Goal: Information Seeking & Learning: Learn about a topic

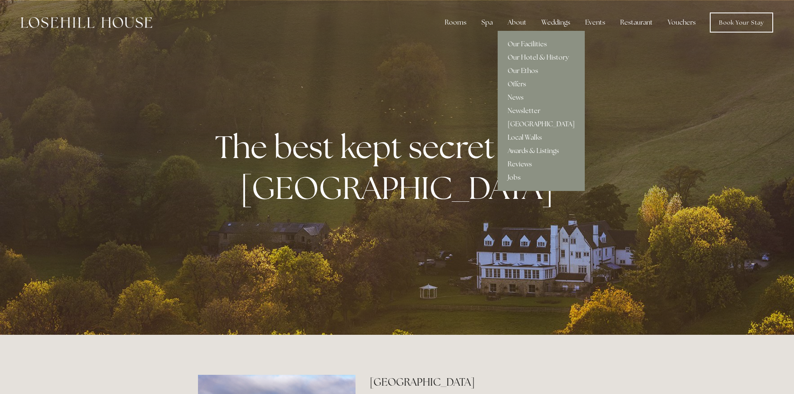
click at [515, 22] on div "About" at bounding box center [517, 22] width 32 height 17
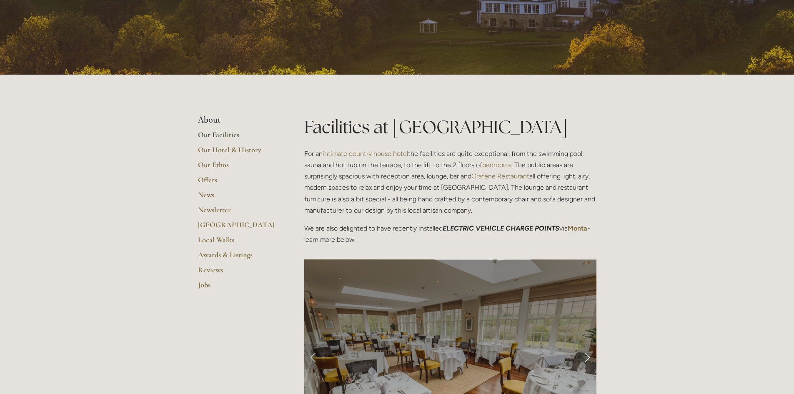
scroll to position [125, 0]
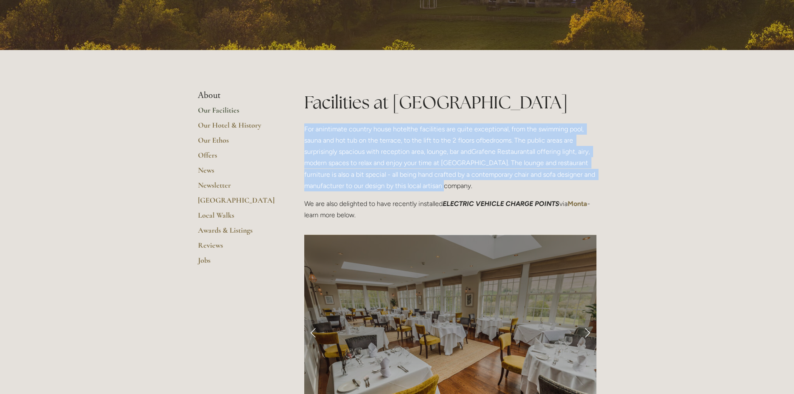
drag, startPoint x: 299, startPoint y: 124, endPoint x: 444, endPoint y: 181, distance: 155.1
click at [444, 181] on div "Facilities at [GEOGRAPHIC_DATA] For an intimate country house hotel the facilit…" at bounding box center [450, 159] width 306 height 138
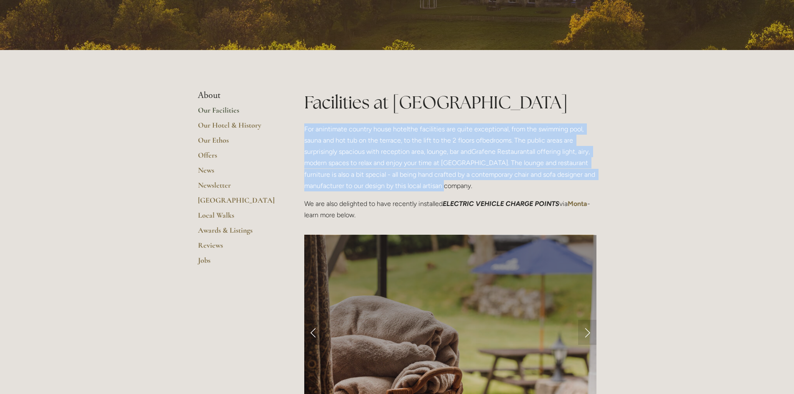
copy p "For an intimate country house hotel the facilities are quite exceptional, from …"
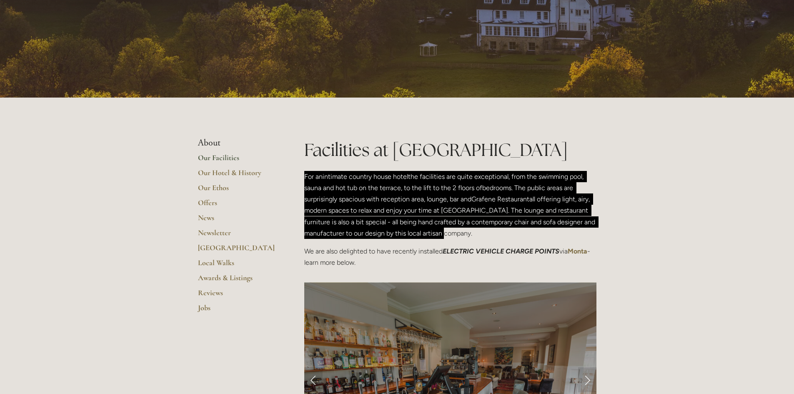
scroll to position [83, 0]
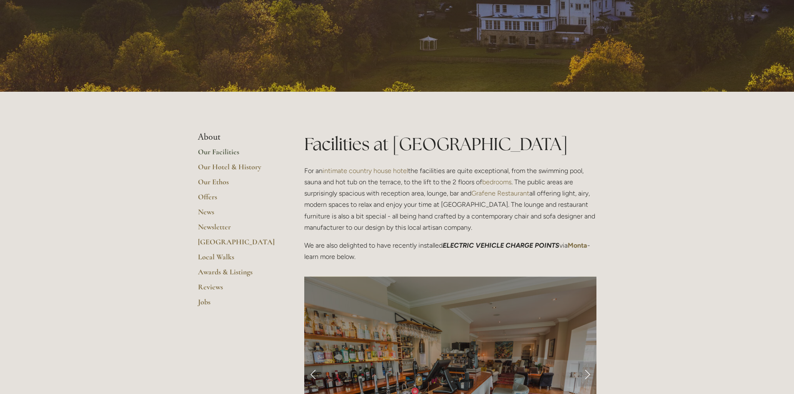
click at [207, 134] on li "About" at bounding box center [238, 137] width 80 height 11
click at [206, 137] on li "About" at bounding box center [238, 137] width 80 height 11
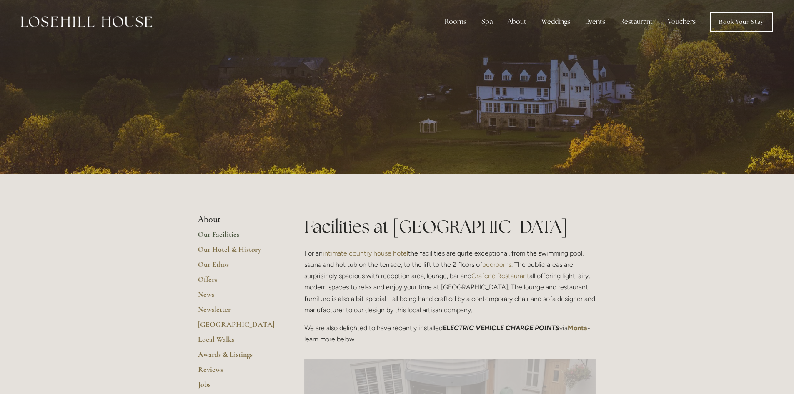
scroll to position [0, 0]
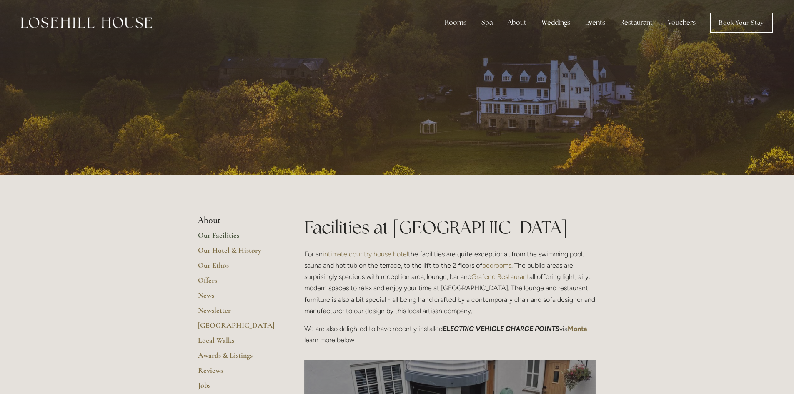
click at [119, 22] on img at bounding box center [86, 22] width 131 height 11
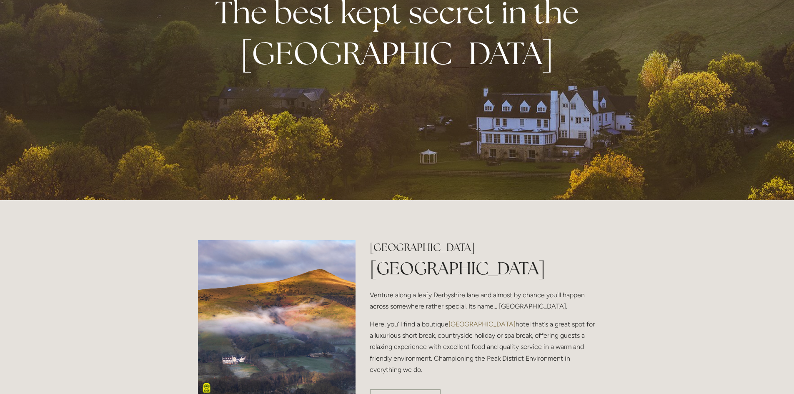
scroll to position [250, 0]
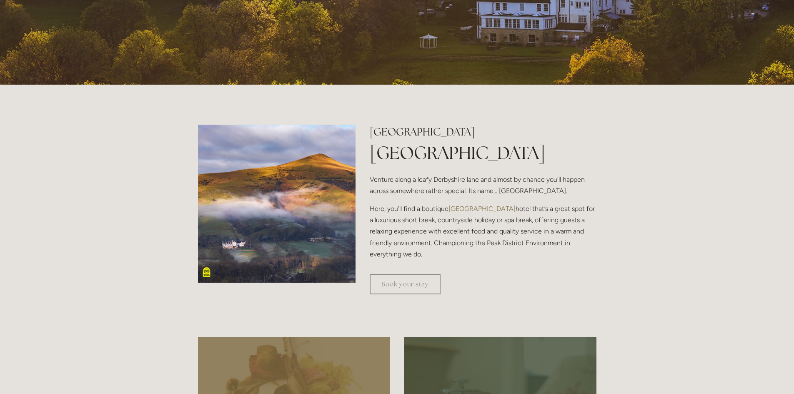
drag, startPoint x: 368, startPoint y: 176, endPoint x: 446, endPoint y: 249, distance: 107.1
click at [446, 249] on div "Losehill House Hotel & Spa Luxury Peak District Hotel Venture along a leafy Der…" at bounding box center [483, 196] width 241 height 142
copy div "Venture along a leafy Derbyshire lane and almost by chance you'll happen across…"
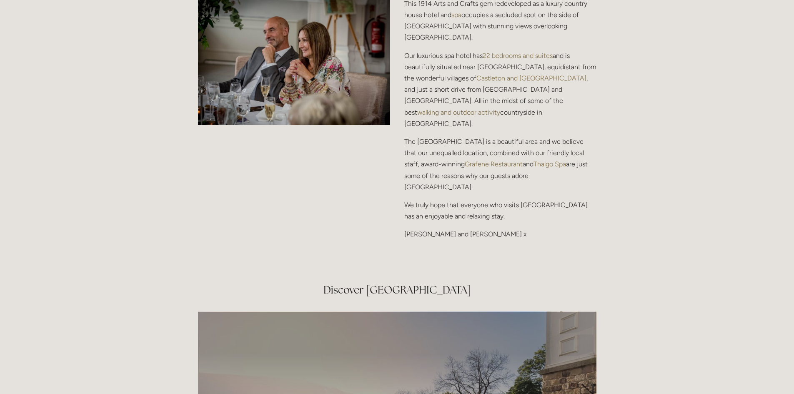
scroll to position [1167, 0]
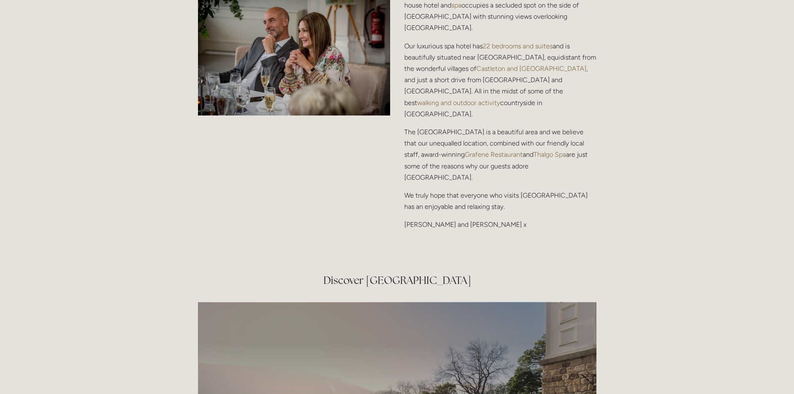
drag, startPoint x: 404, startPoint y: 138, endPoint x: 526, endPoint y: 165, distance: 124.6
click at [526, 165] on div "Losehill House Hotel & Spa has been developed into the finest boutique Peak Dis…" at bounding box center [500, 78] width 192 height 306
copy div "Losehill House Hotel & Spa has been developed into the finest boutique Peak Dis…"
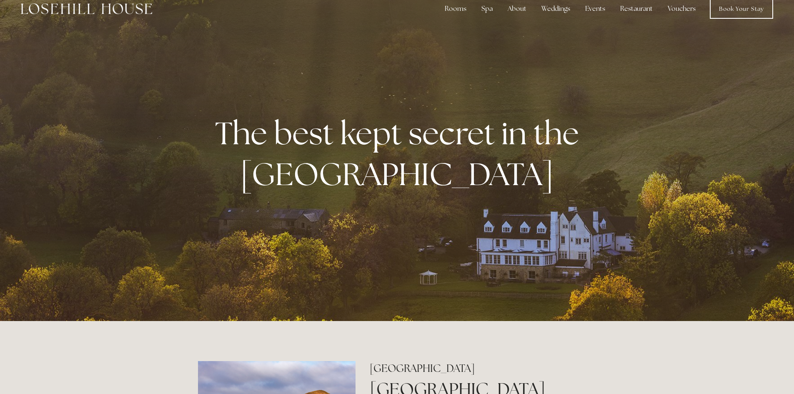
scroll to position [0, 0]
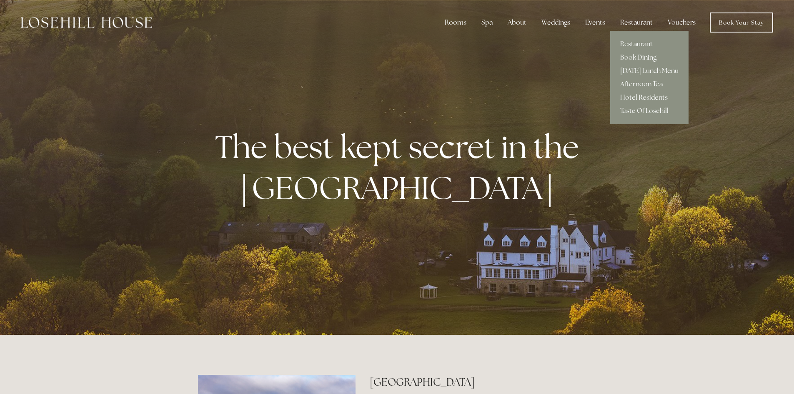
click at [640, 24] on div "Restaurant" at bounding box center [637, 22] width 46 height 17
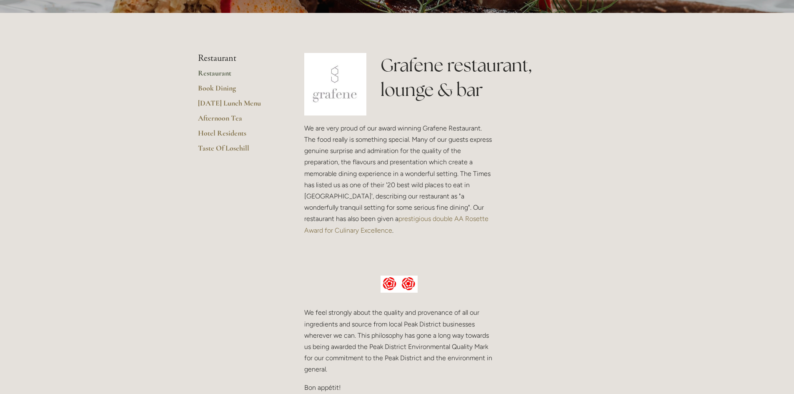
scroll to position [167, 0]
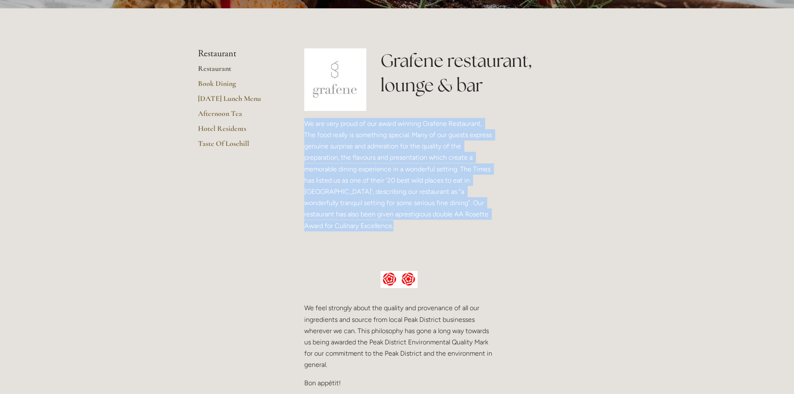
drag, startPoint x: 300, startPoint y: 125, endPoint x: 486, endPoint y: 215, distance: 206.7
click at [486, 215] on div "We are very proud of our award winning Grafene Restaurant. The food really is s…" at bounding box center [399, 187] width 204 height 153
copy p "We are very proud of our award winning Grafene Restaurant. The food really is s…"
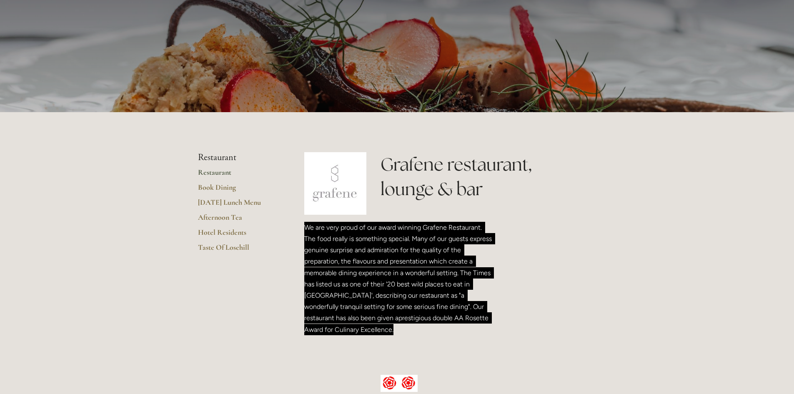
scroll to position [0, 0]
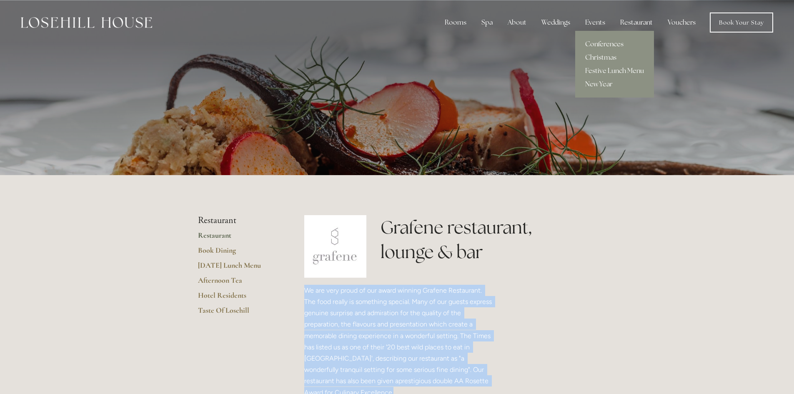
click at [606, 43] on link "Conferences" at bounding box center [614, 44] width 79 height 13
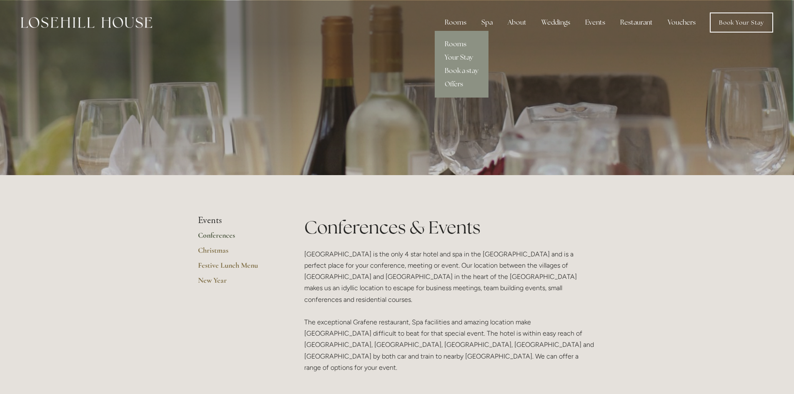
click at [453, 41] on link "Rooms" at bounding box center [462, 44] width 54 height 13
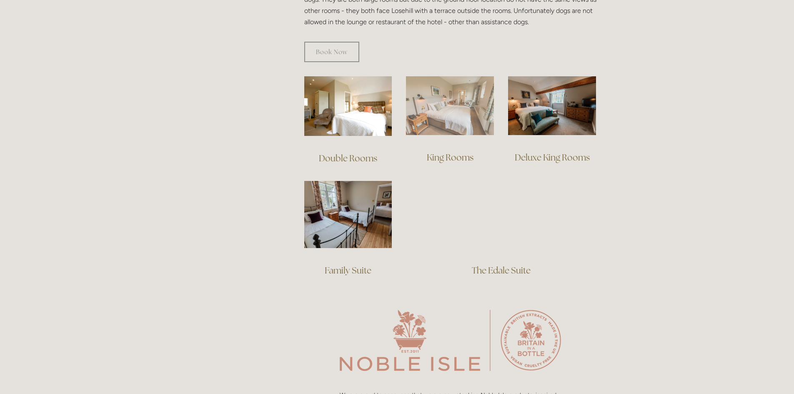
scroll to position [584, 0]
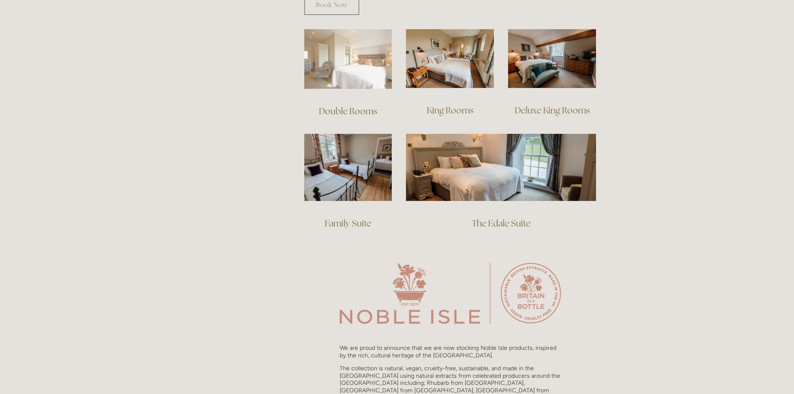
click at [353, 55] on img at bounding box center [348, 59] width 88 height 60
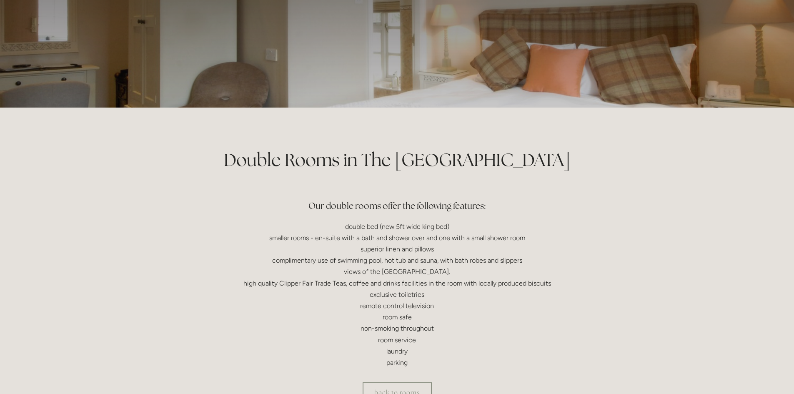
scroll to position [42, 0]
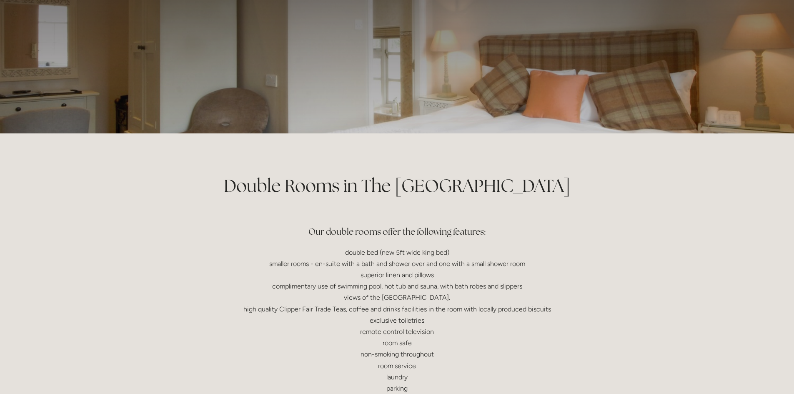
drag, startPoint x: 423, startPoint y: 73, endPoint x: 302, endPoint y: 60, distance: 121.6
click at [302, 60] on p at bounding box center [397, 45] width 372 height 33
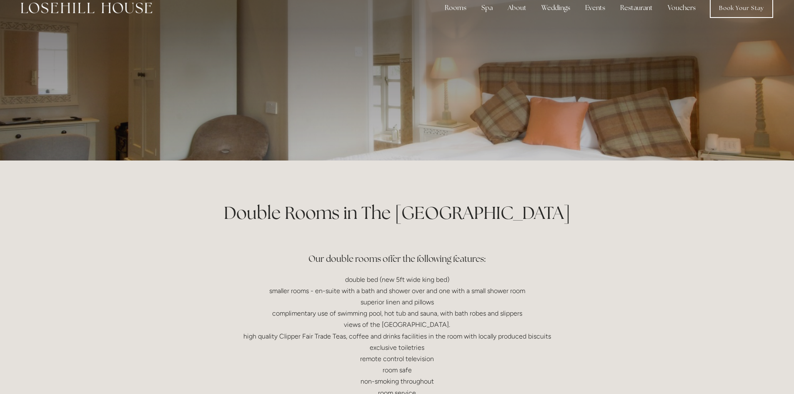
scroll to position [0, 0]
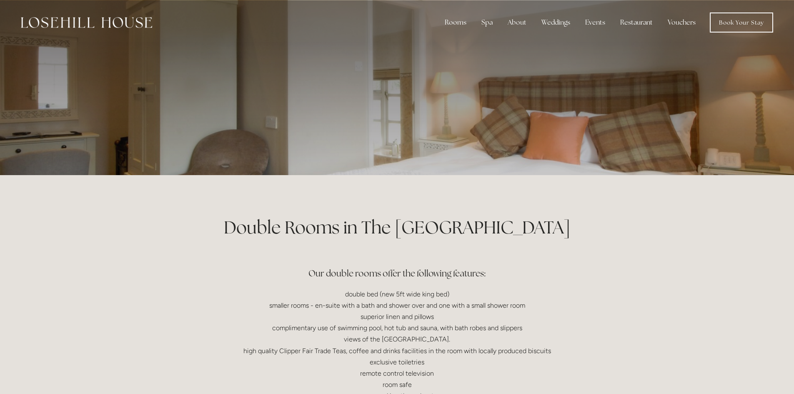
drag, startPoint x: 381, startPoint y: 130, endPoint x: 591, endPoint y: 232, distance: 234.1
click at [591, 232] on h1 "Double Rooms in The Peak District" at bounding box center [397, 227] width 398 height 25
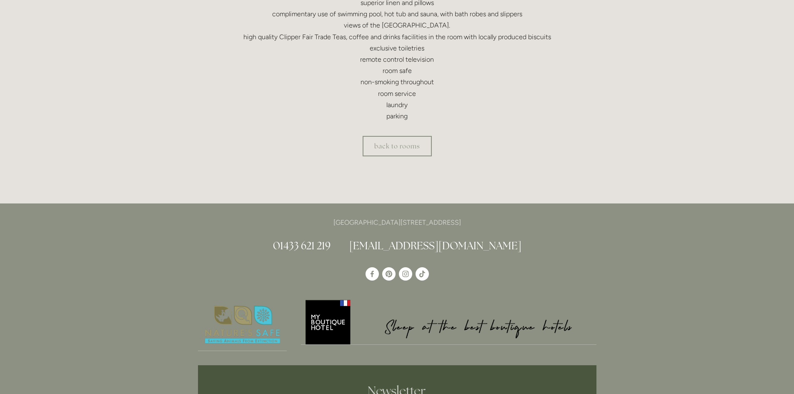
scroll to position [417, 0]
